Goal: Book appointment/travel/reservation

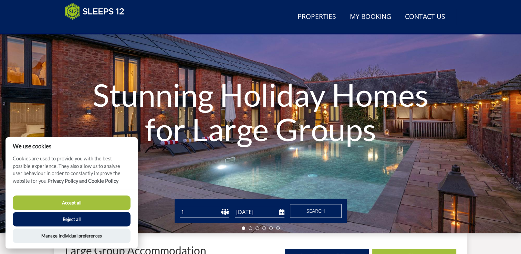
click at [109, 216] on button "Reject all" at bounding box center [72, 219] width 118 height 14
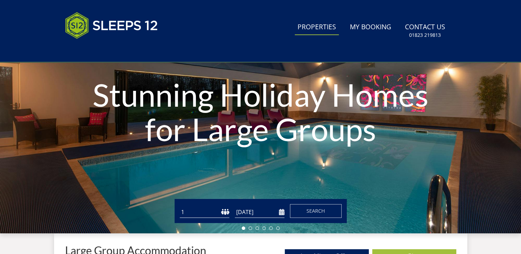
click at [329, 29] on link "Properties" at bounding box center [317, 27] width 44 height 15
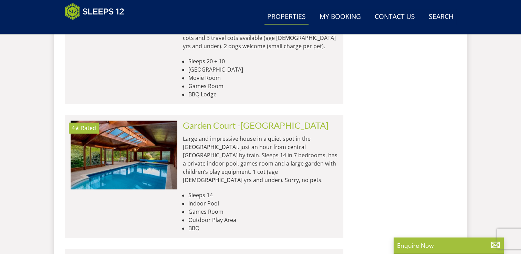
scroll to position [1066, 0]
